Goal: Information Seeking & Learning: Check status

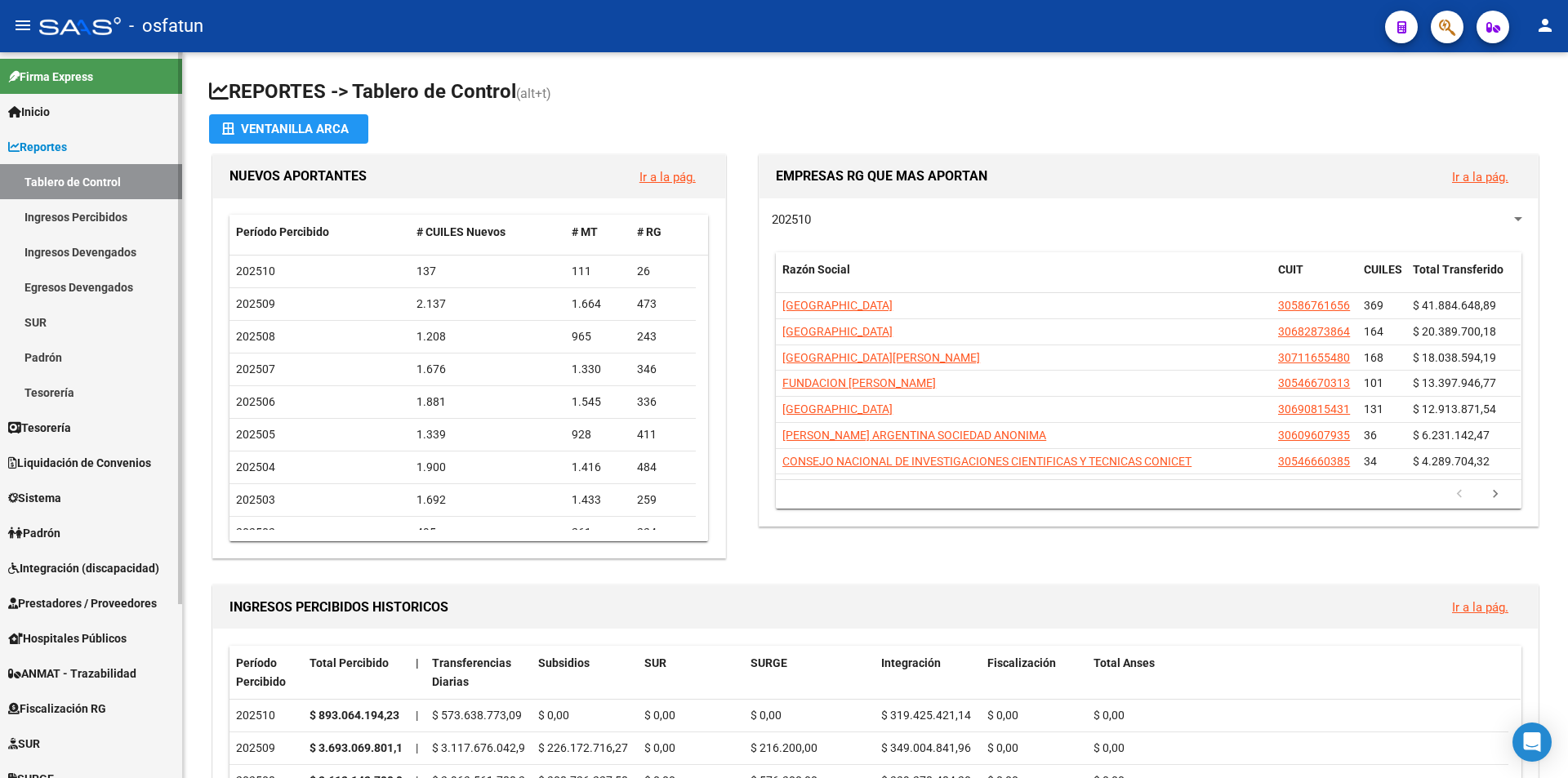
click at [96, 522] on link "Padrón" at bounding box center [91, 532] width 182 height 35
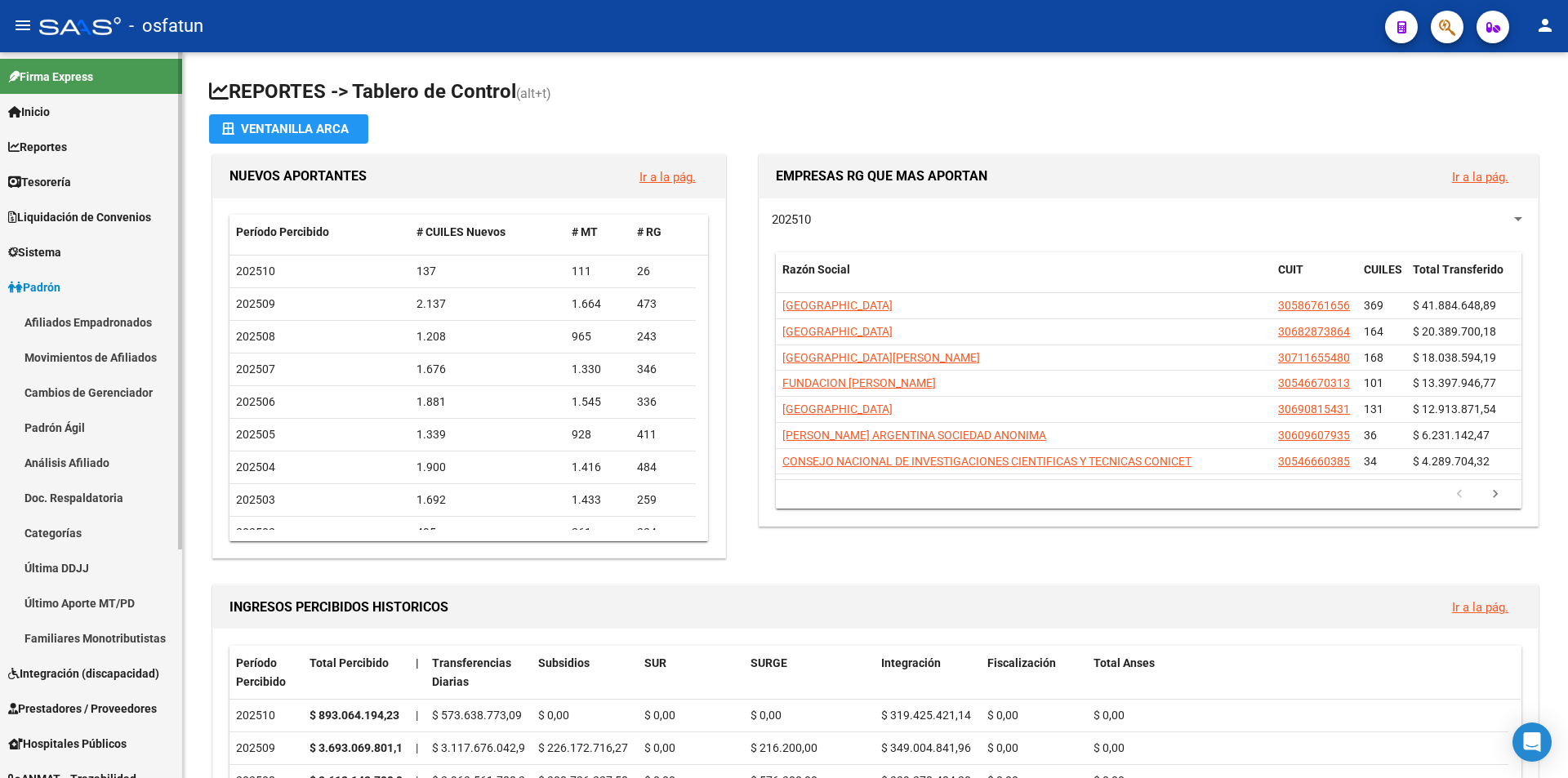
scroll to position [82, 0]
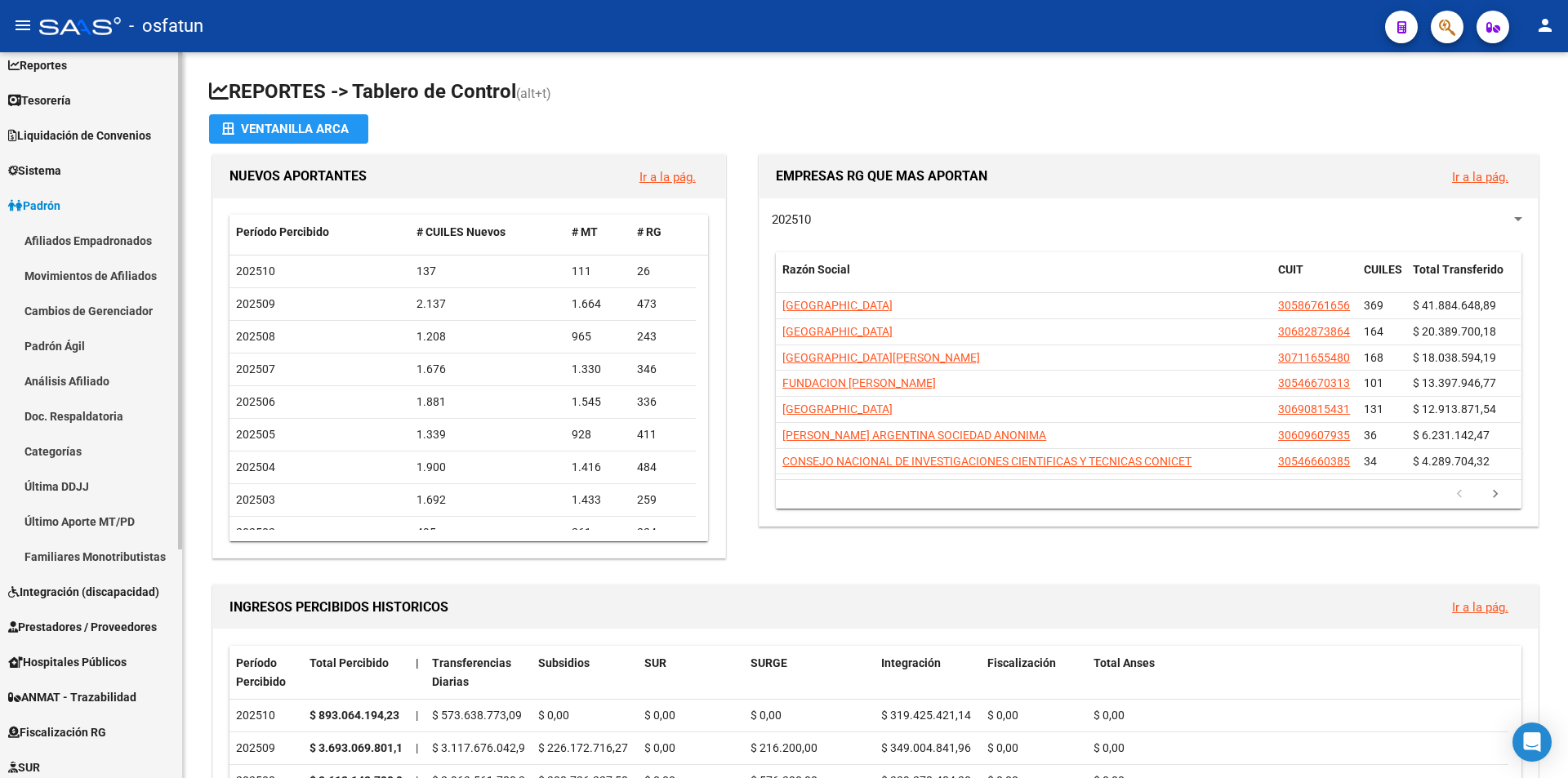
click at [123, 242] on link "Afiliados Empadronados" at bounding box center [91, 241] width 182 height 35
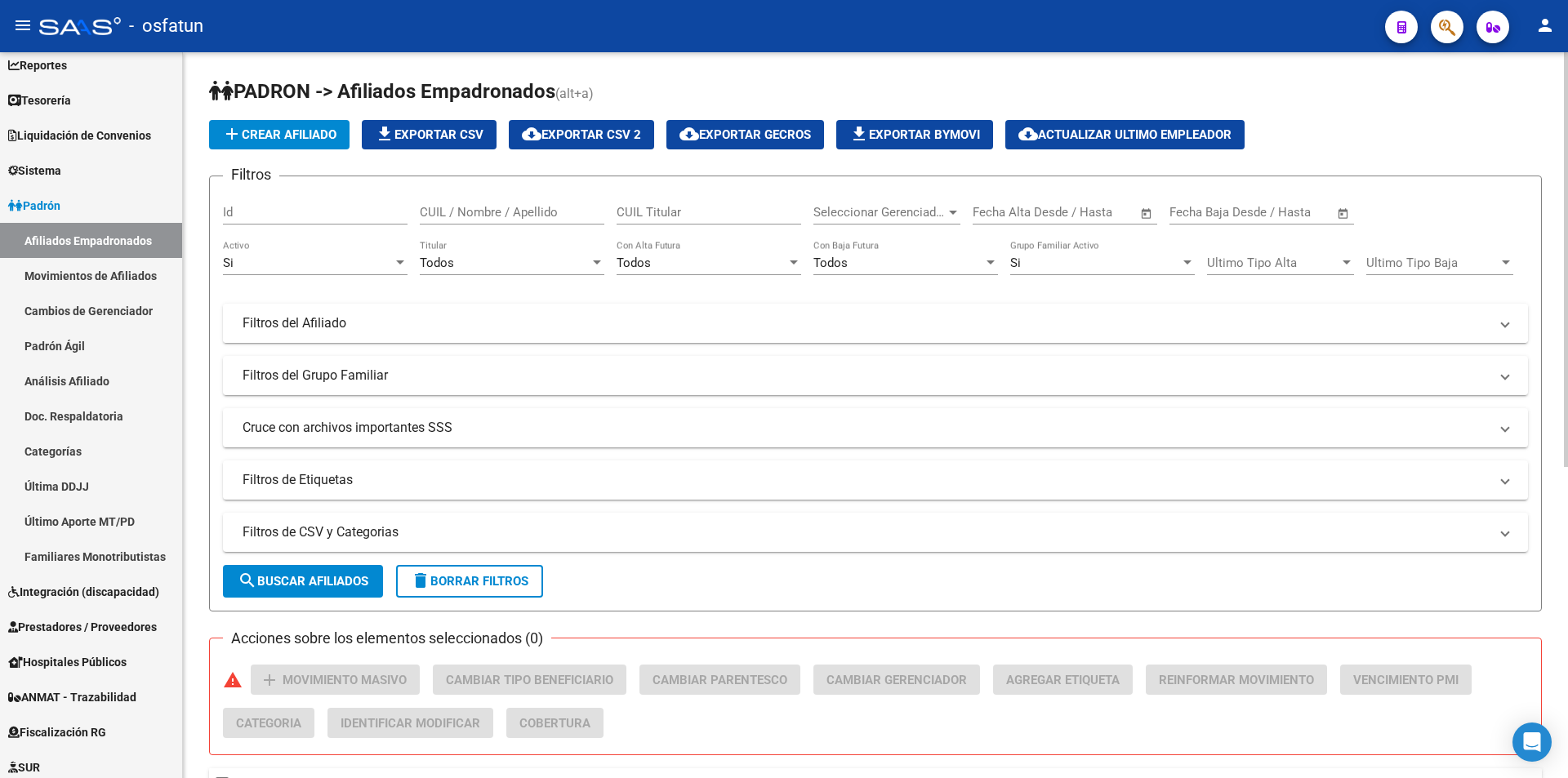
click at [296, 331] on mat-panel-title "Filtros del Afiliado" at bounding box center [866, 323] width 1246 height 18
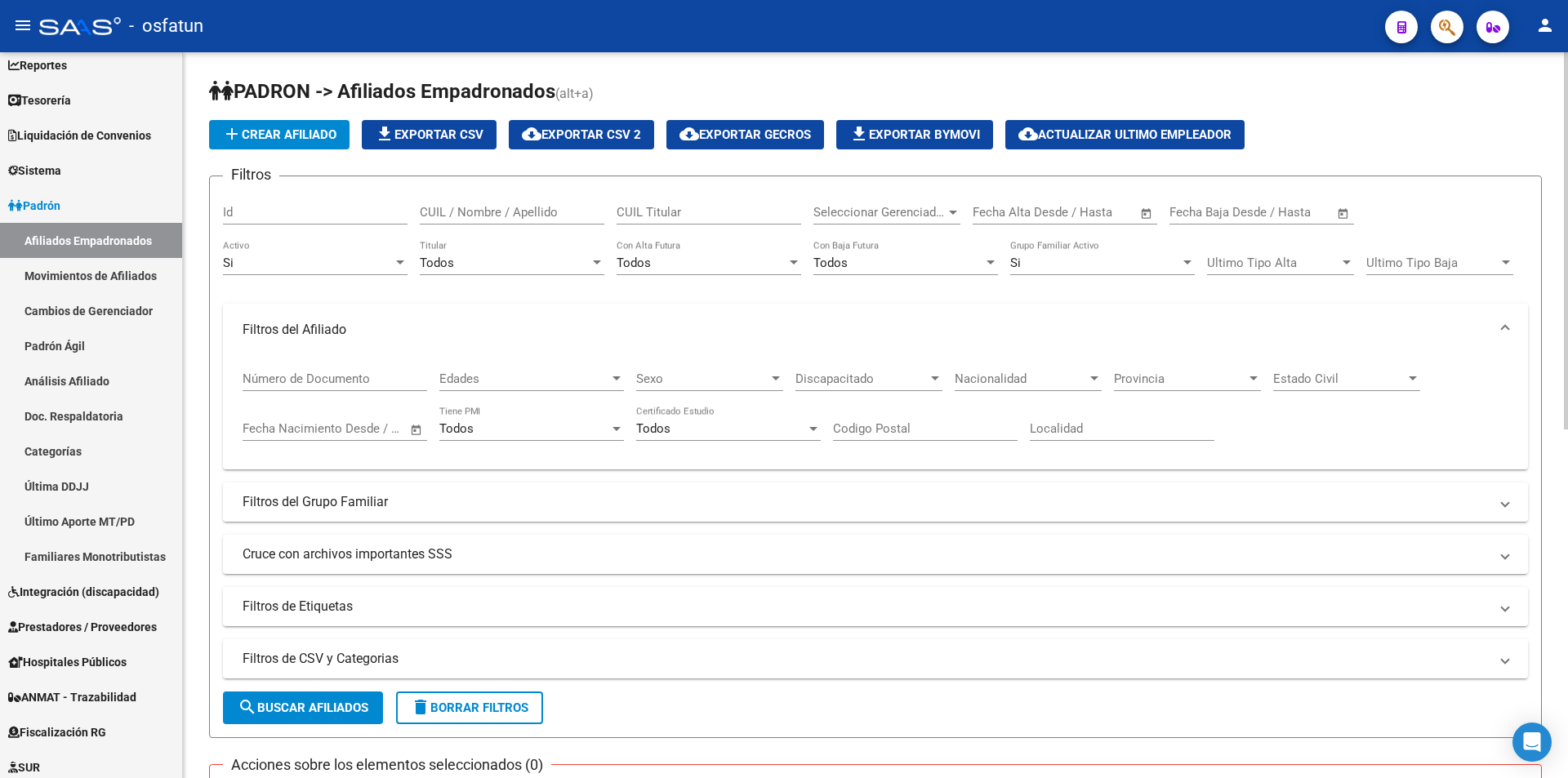
click at [360, 372] on input "Número de Documento" at bounding box center [335, 378] width 185 height 14
click at [363, 717] on button "search Buscar Afiliados" at bounding box center [303, 708] width 160 height 33
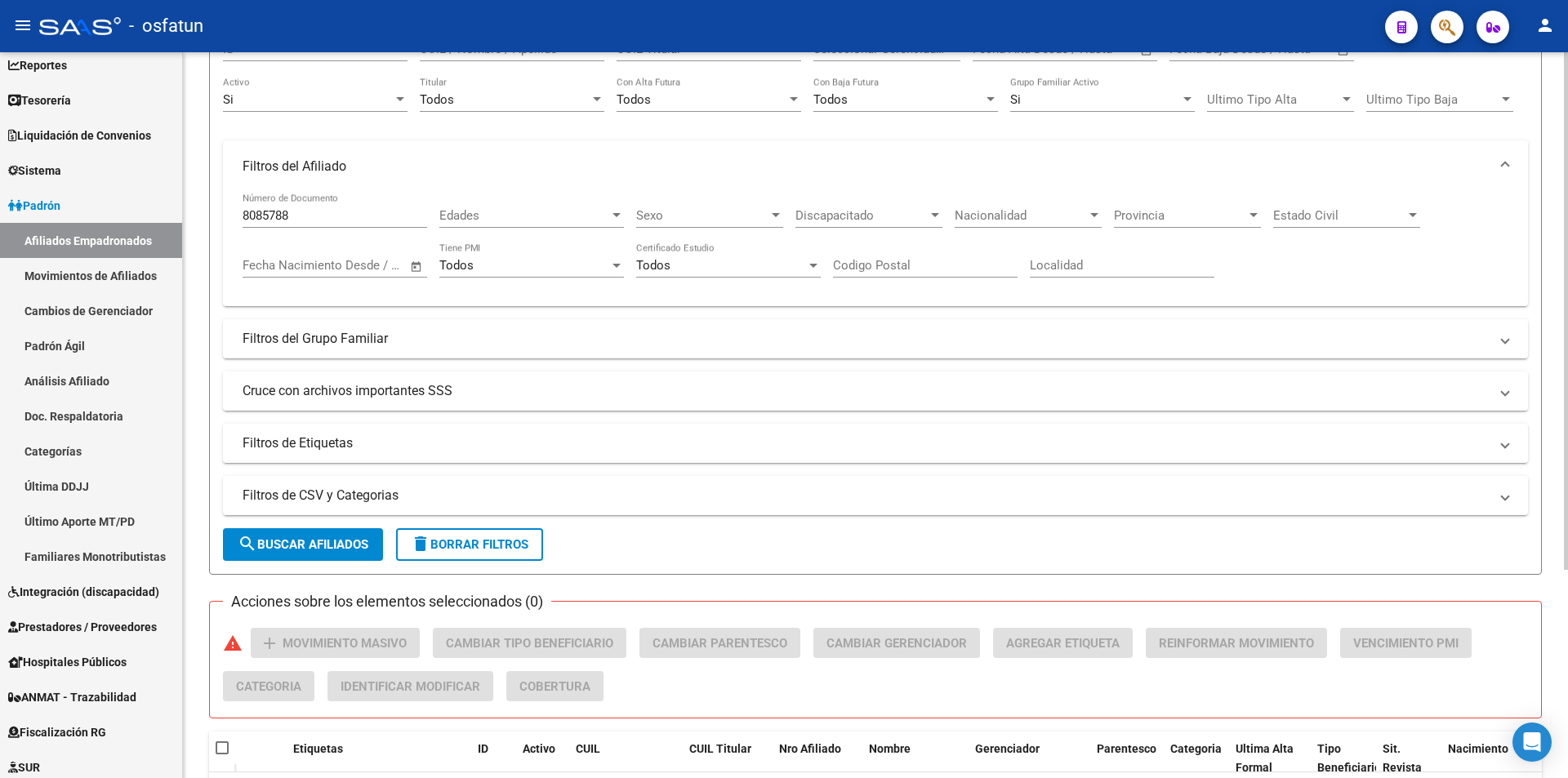
scroll to position [293, 0]
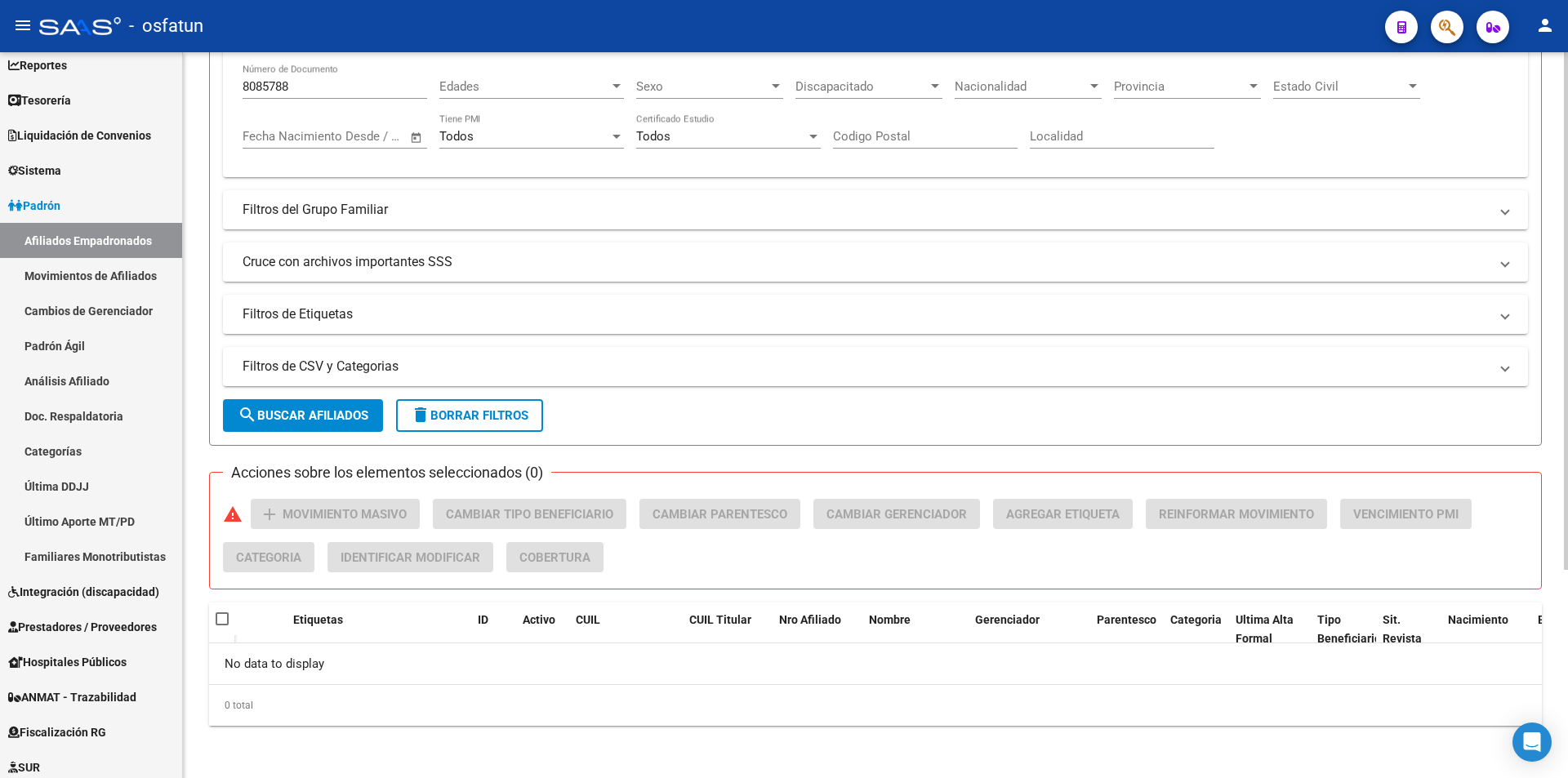
click at [345, 418] on span "search Buscar Afiliados" at bounding box center [303, 415] width 131 height 14
click at [274, 83] on input "8085788" at bounding box center [335, 86] width 185 height 14
paste input "39863357"
drag, startPoint x: 364, startPoint y: 394, endPoint x: 363, endPoint y: 403, distance: 9.1
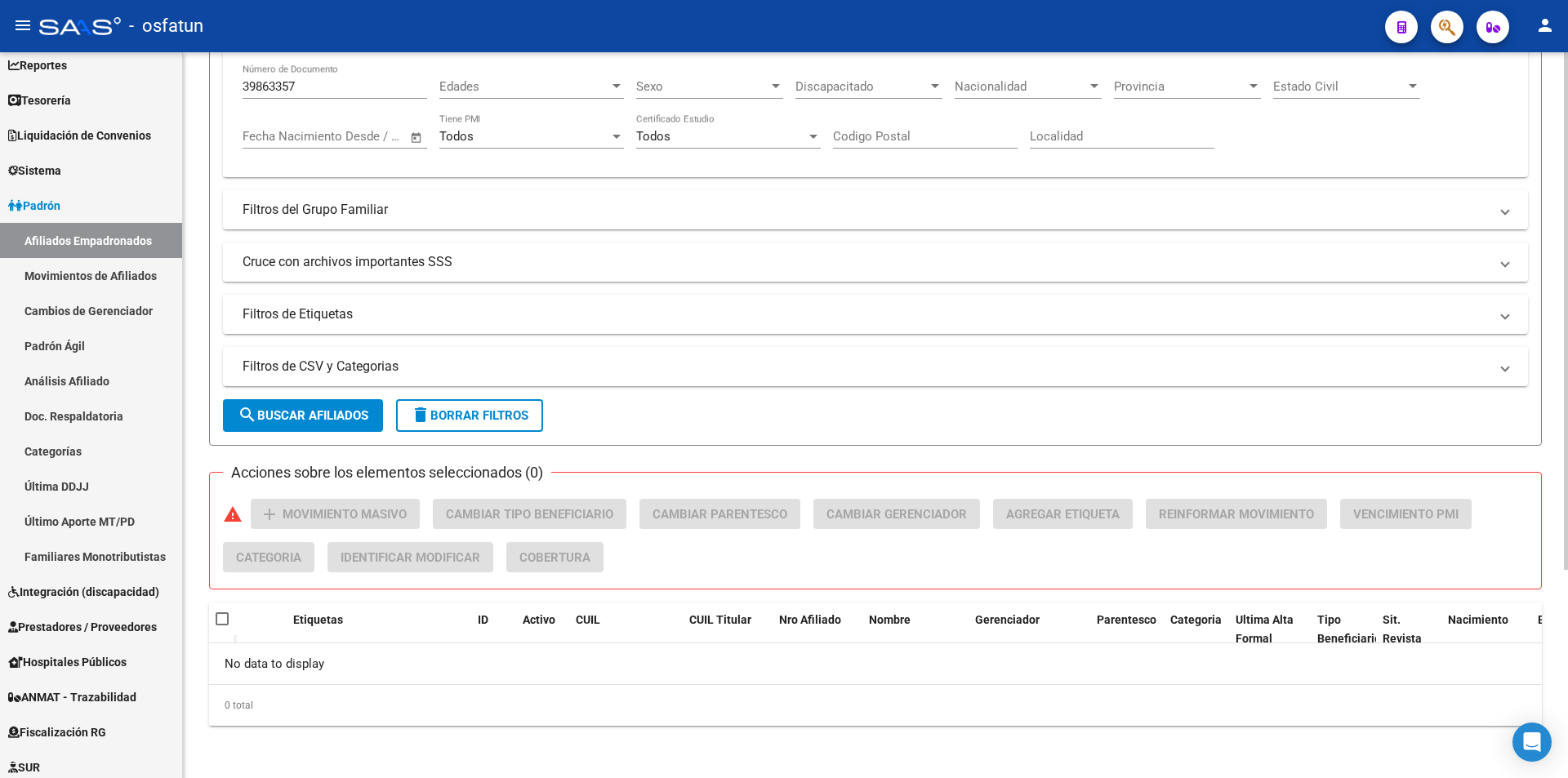
click at [363, 399] on form "Filtros Id CUIL / Nombre / Apellido CUIL Titular Seleccionar Gerenciador Selecc…" at bounding box center [875, 165] width 1333 height 562
drag, startPoint x: 363, startPoint y: 403, endPoint x: 374, endPoint y: 432, distance: 31.0
click at [362, 405] on button "search Buscar Afiliados" at bounding box center [303, 416] width 160 height 33
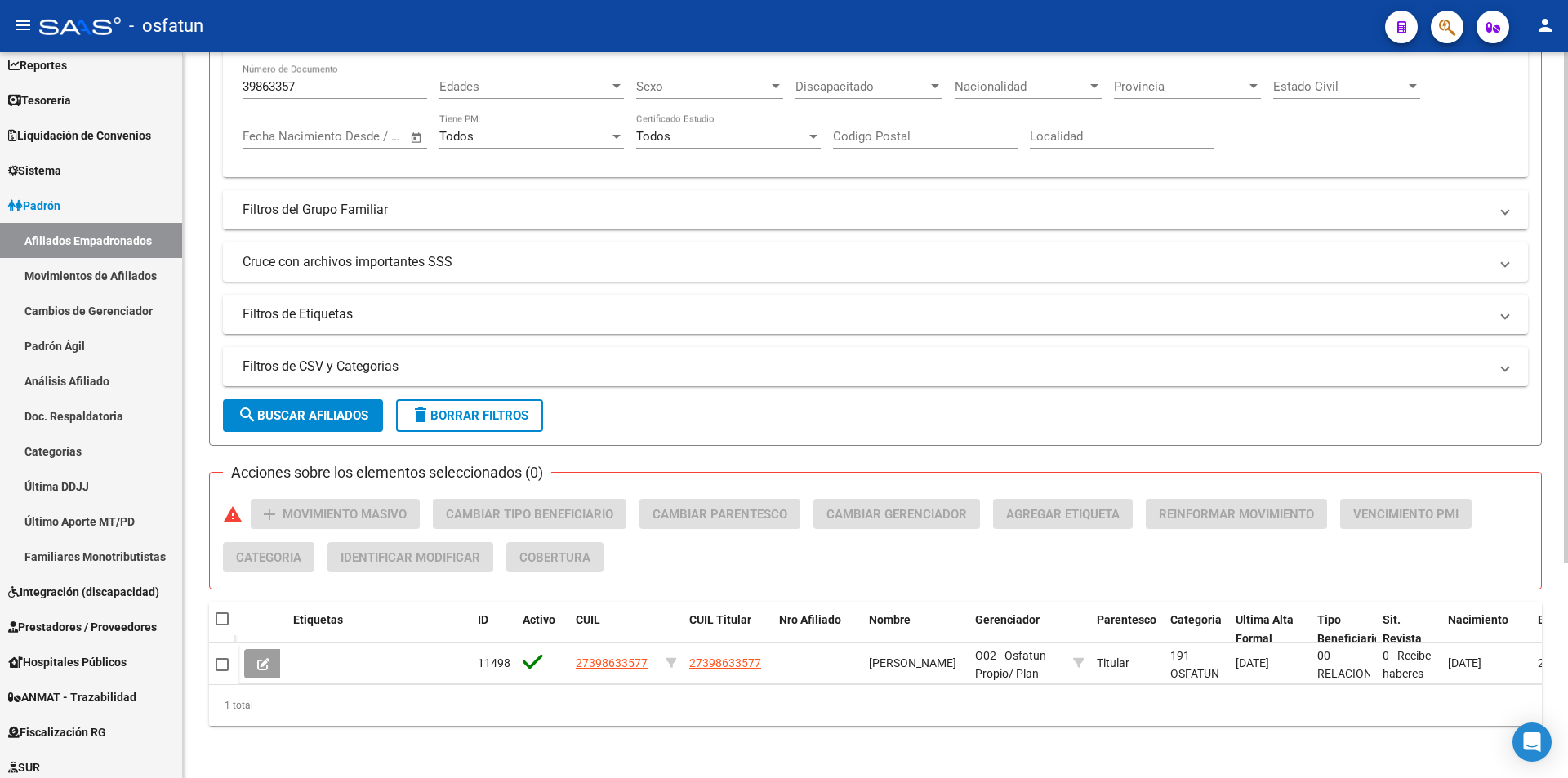
drag, startPoint x: 990, startPoint y: 697, endPoint x: 1072, endPoint y: 701, distance: 82.1
click at [1072, 701] on div "1 total" at bounding box center [875, 706] width 1333 height 40
drag, startPoint x: 1075, startPoint y: 701, endPoint x: 1091, endPoint y: 701, distance: 16.0
click at [1091, 701] on div "1 total" at bounding box center [875, 706] width 1333 height 40
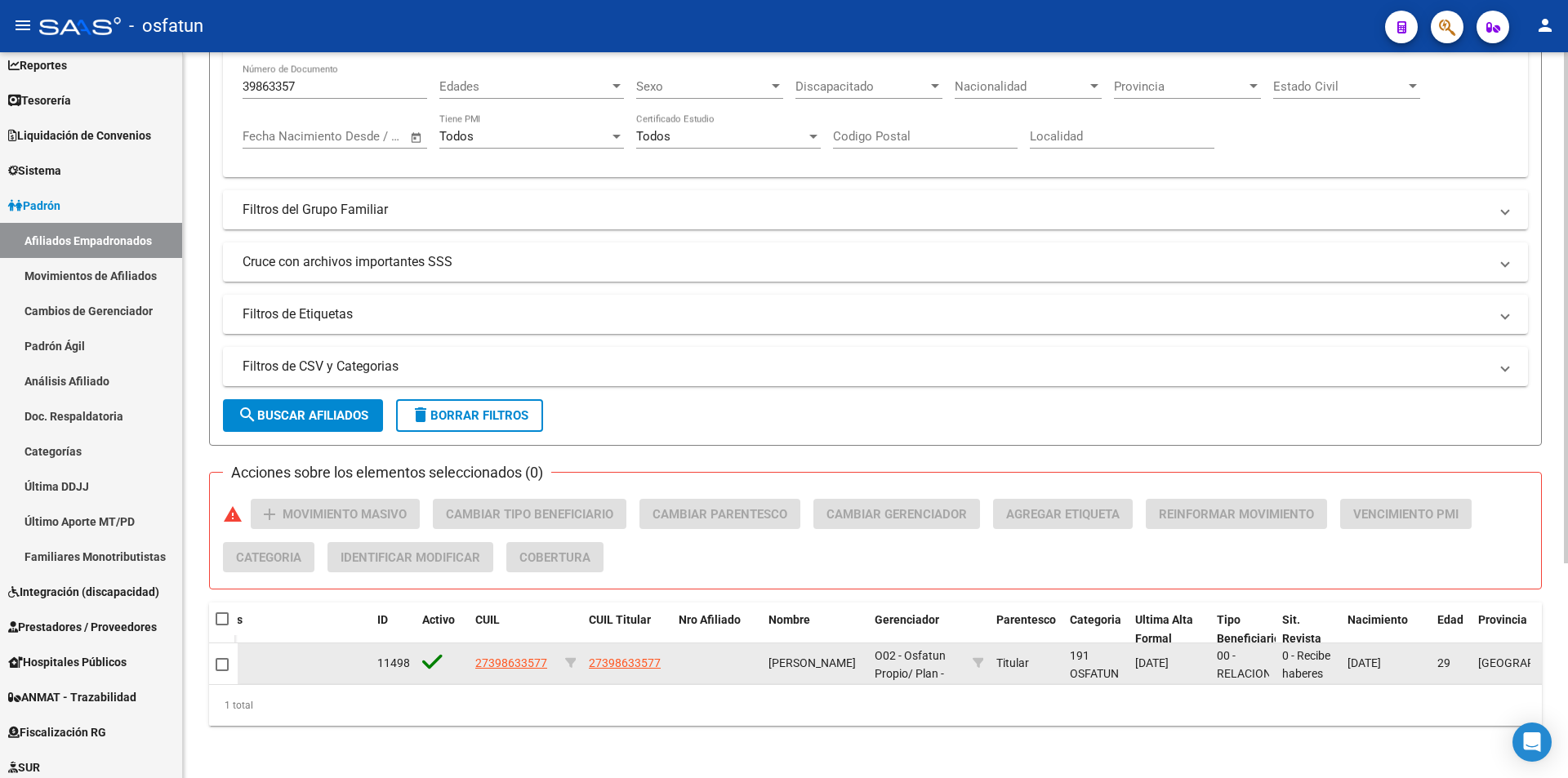
scroll to position [304, 0]
drag, startPoint x: 928, startPoint y: 652, endPoint x: 809, endPoint y: 640, distance: 119.6
click at [917, 652] on div "O02 - Osfatun Propio / Plan - NODOCENTE UN" at bounding box center [917, 664] width 85 height 35
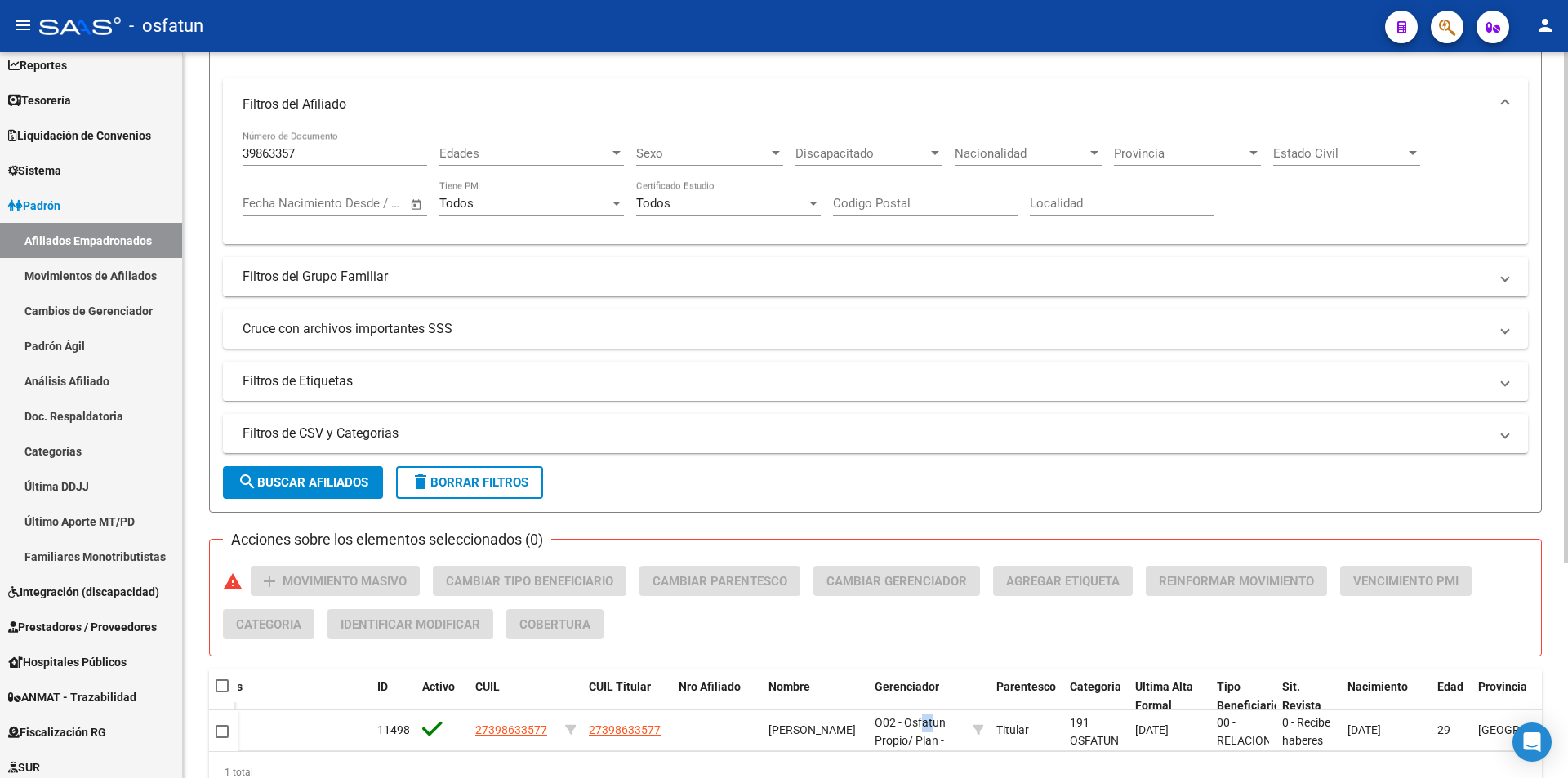
scroll to position [142, 0]
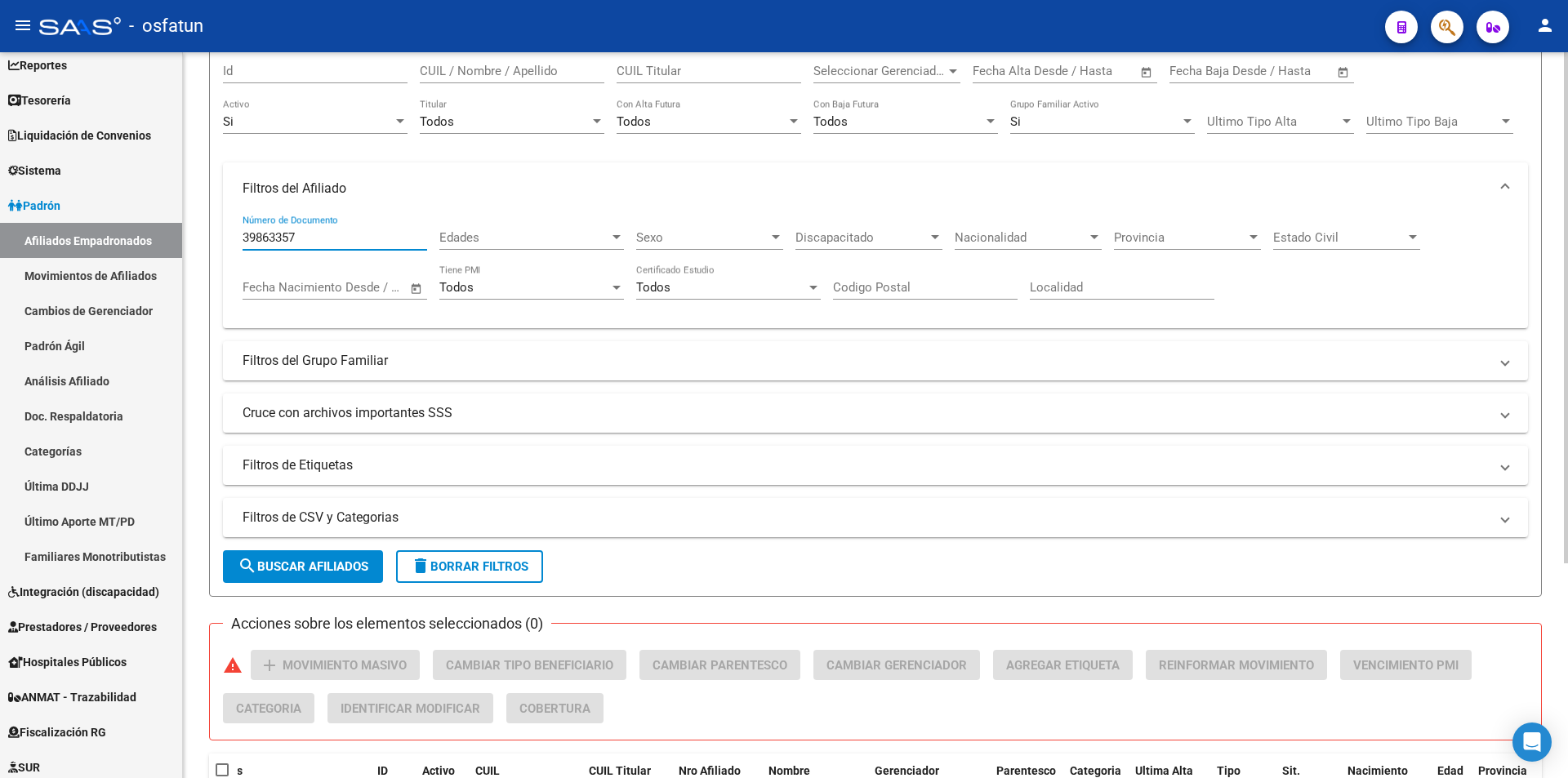
drag, startPoint x: 302, startPoint y: 236, endPoint x: 228, endPoint y: 228, distance: 74.4
click at [228, 228] on div "39863357 Número de Documento Edades Edades Sexo Sexo Discapacitado Discapacitad…" at bounding box center [875, 272] width 1305 height 115
paste input "17.639814"
click at [261, 244] on input "17.639814" at bounding box center [335, 237] width 185 height 14
type input "17639814"
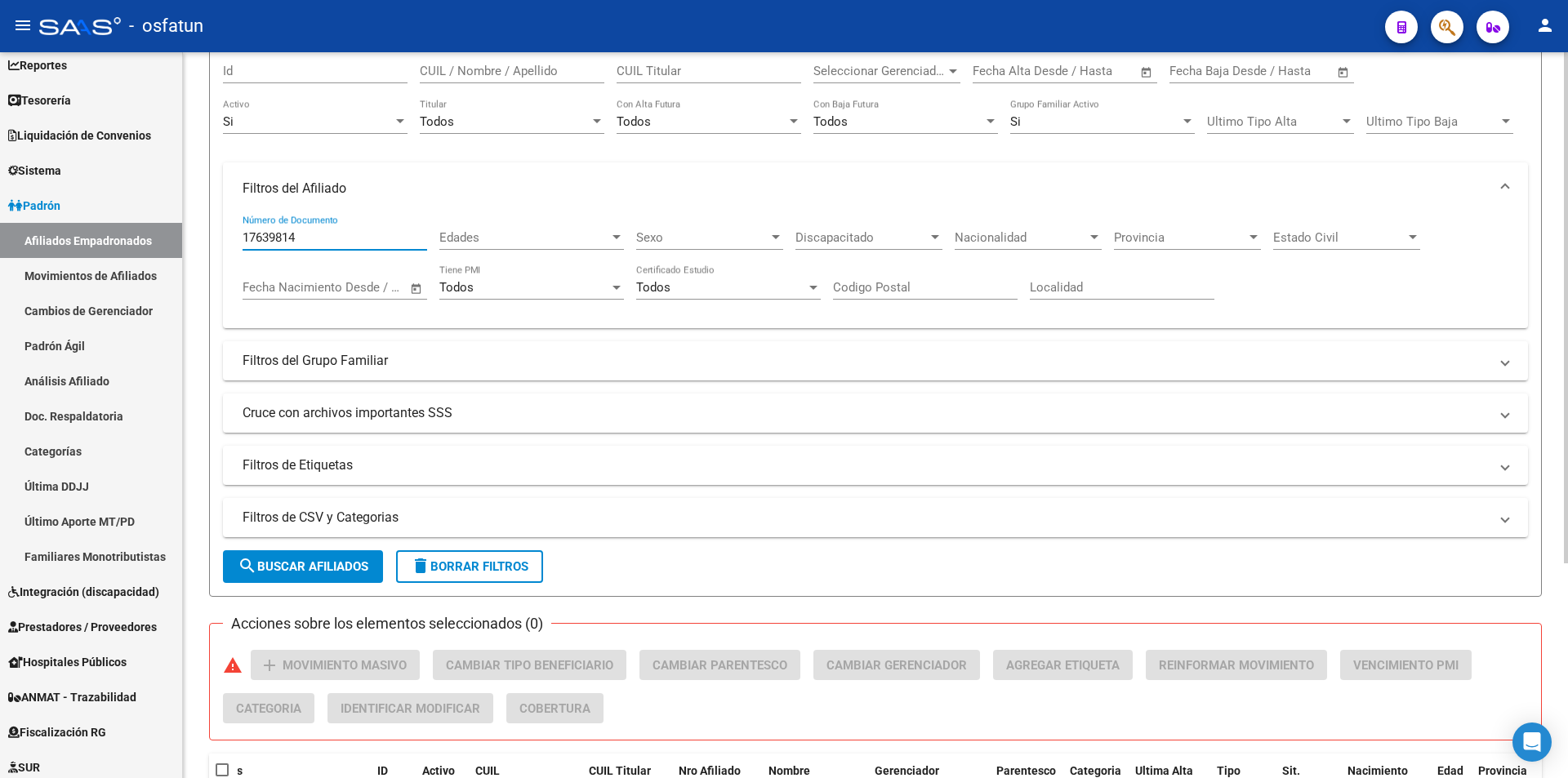
click at [336, 559] on span "search Buscar Afiliados" at bounding box center [303, 566] width 131 height 14
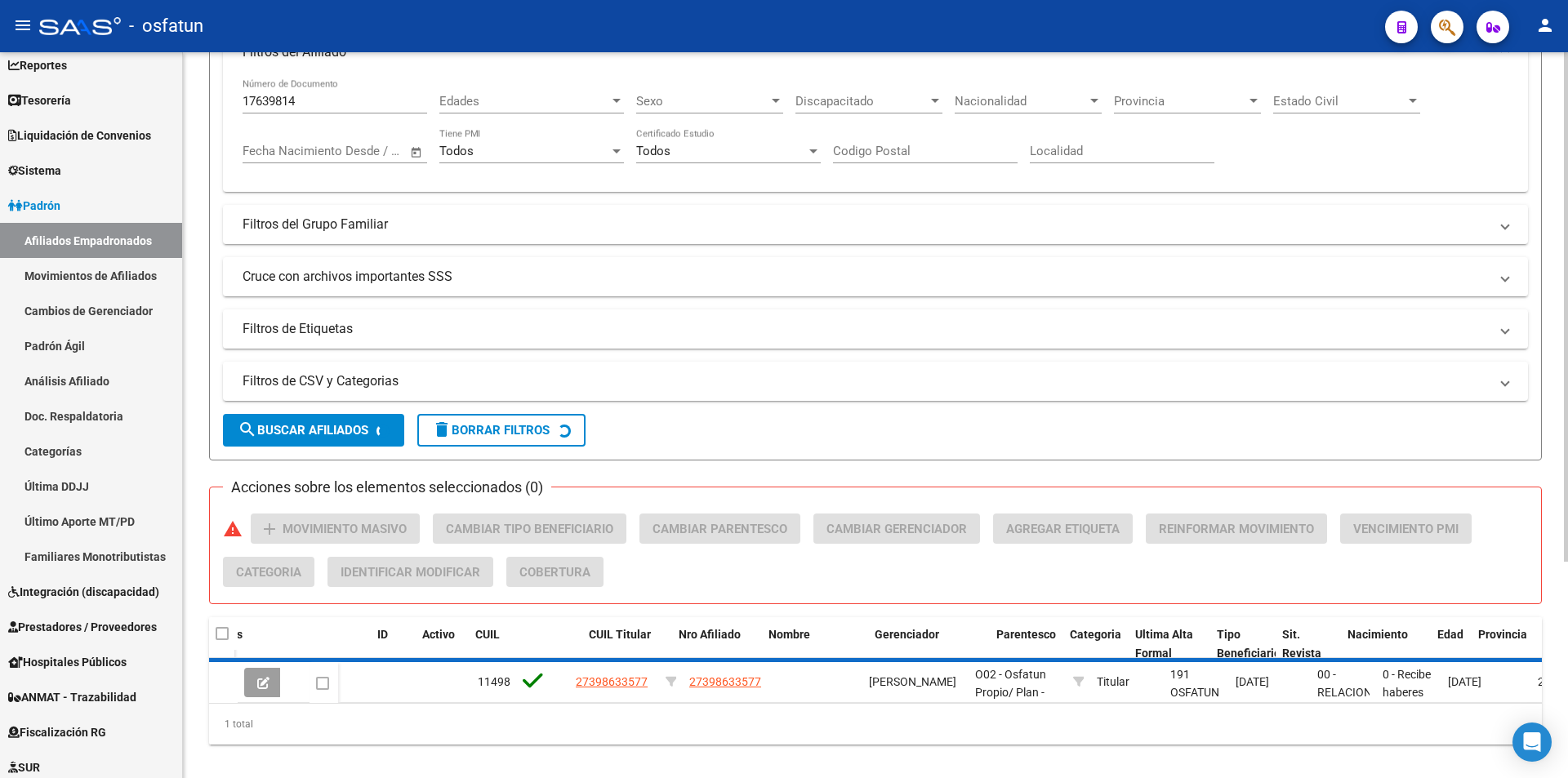
scroll to position [293, 0]
